Goal: Find specific page/section: Find specific page/section

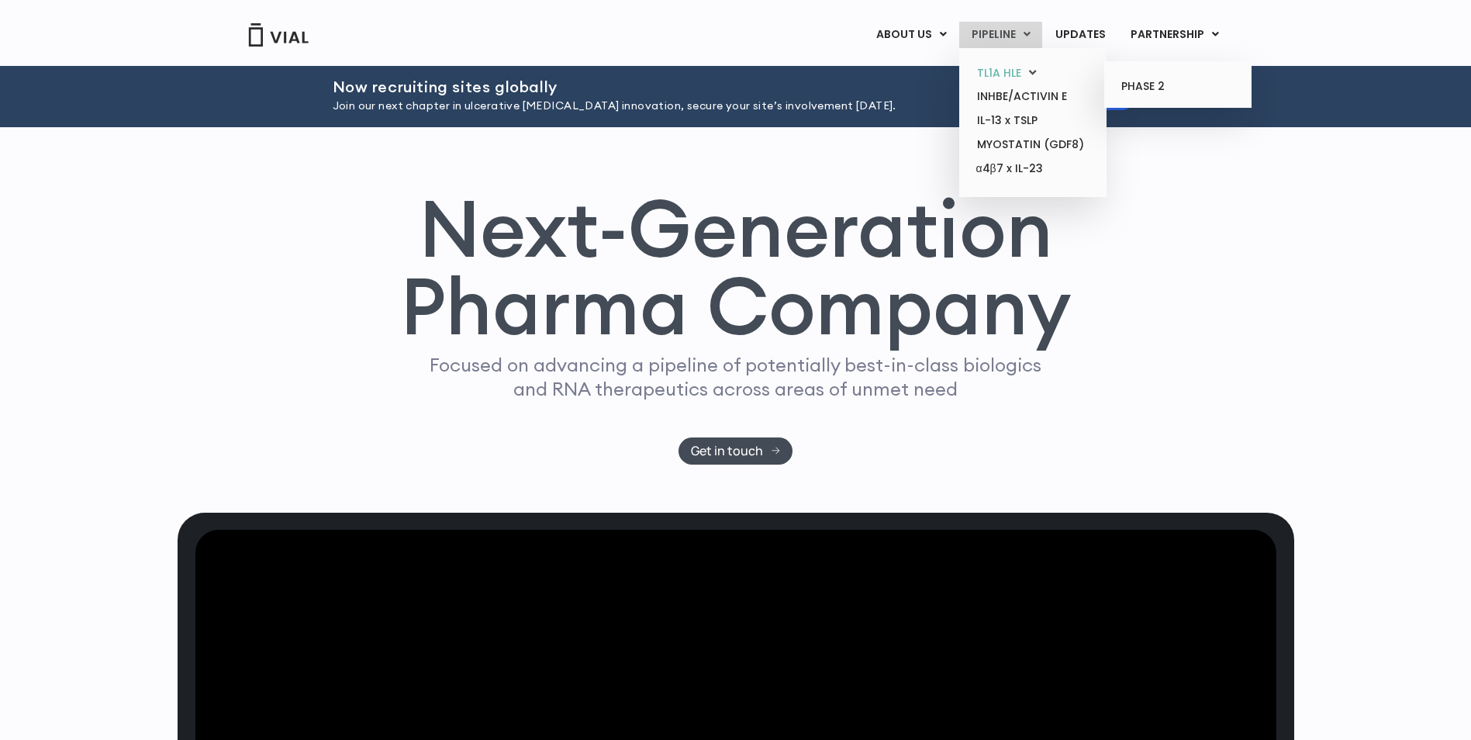
click at [989, 69] on link "TL1A HLE" at bounding box center [1033, 73] width 136 height 24
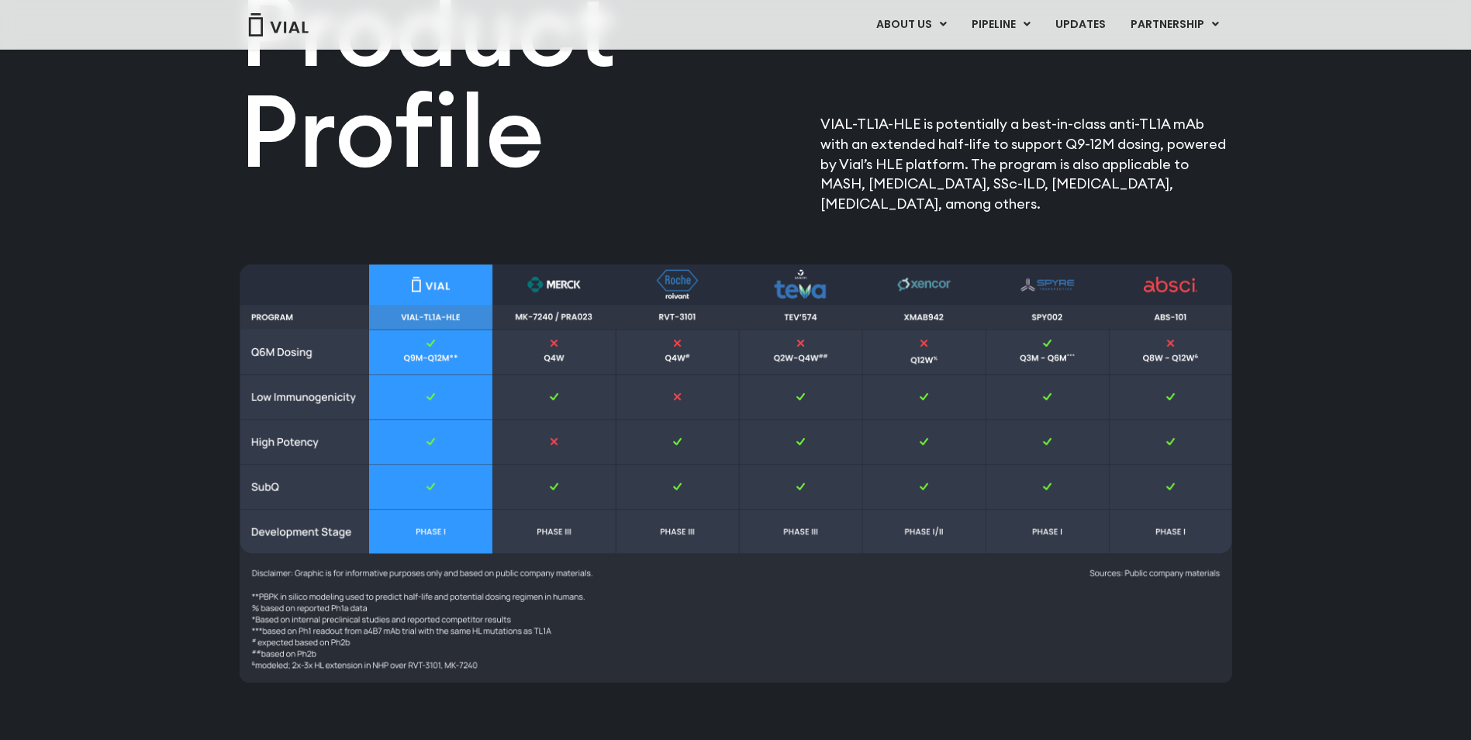
scroll to position [2094, 0]
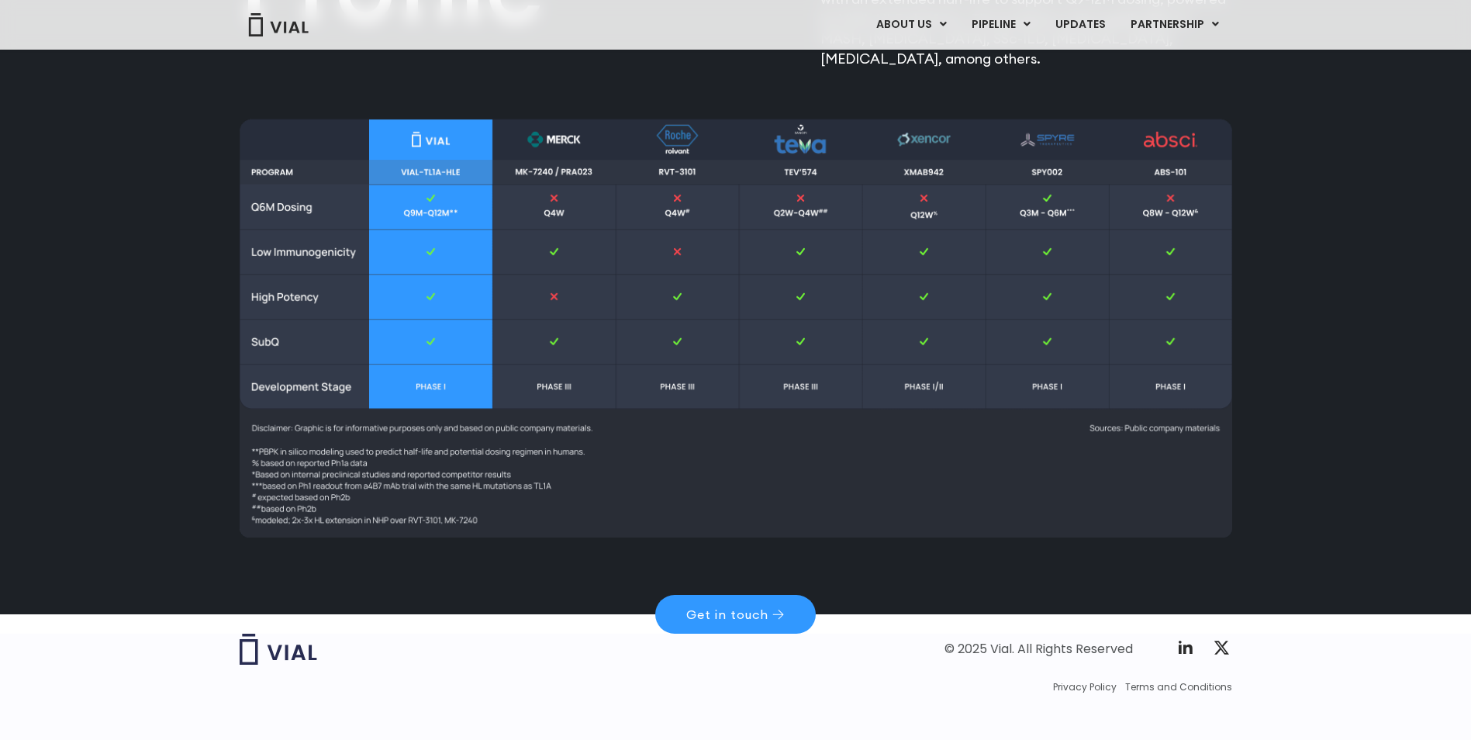
click at [793, 183] on img at bounding box center [736, 328] width 993 height 419
click at [801, 201] on img at bounding box center [736, 328] width 993 height 419
click at [735, 148] on img at bounding box center [736, 328] width 993 height 419
click at [1015, 534] on img at bounding box center [736, 328] width 993 height 419
